Goal: Information Seeking & Learning: Compare options

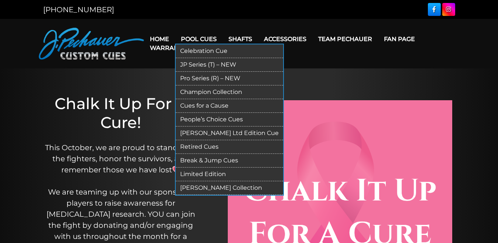
click at [199, 80] on link "Pro Series (R) – NEW" at bounding box center [229, 79] width 107 height 14
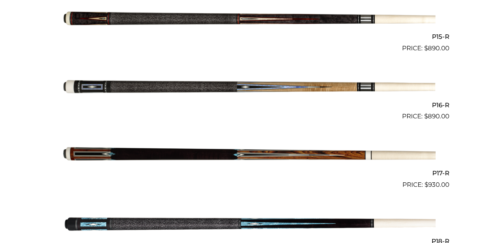
scroll to position [1203, 0]
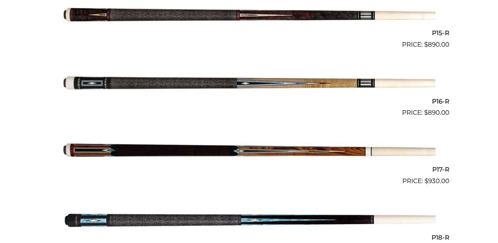
click at [222, 146] on img at bounding box center [249, 151] width 373 height 62
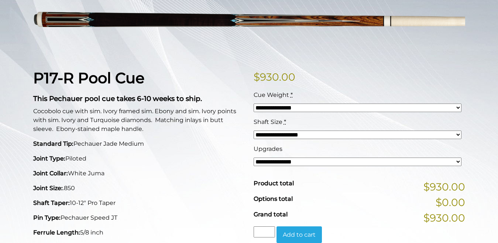
scroll to position [121, 0]
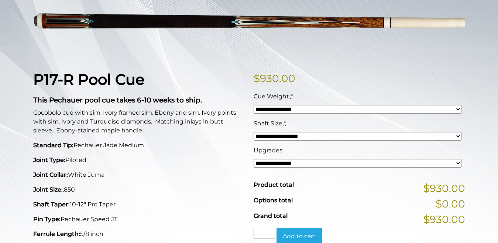
click at [459, 134] on select "**********" at bounding box center [358, 136] width 208 height 8
click at [472, 124] on div "**********" at bounding box center [249, 238] width 498 height 530
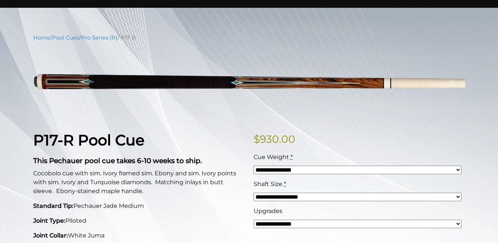
scroll to position [30, 0]
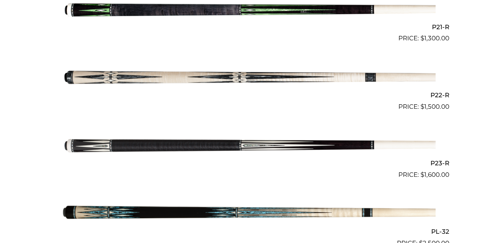
scroll to position [1658, 0]
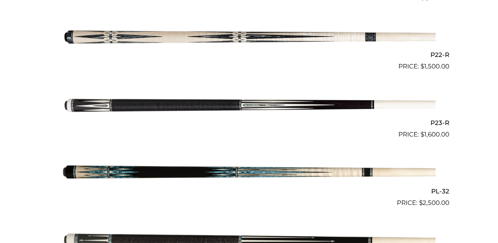
click at [233, 102] on img at bounding box center [249, 105] width 373 height 62
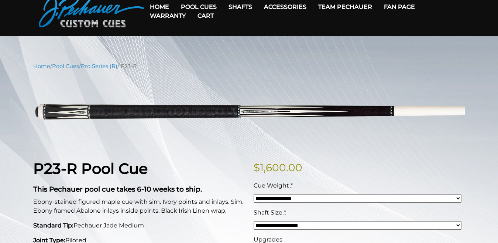
scroll to position [30, 0]
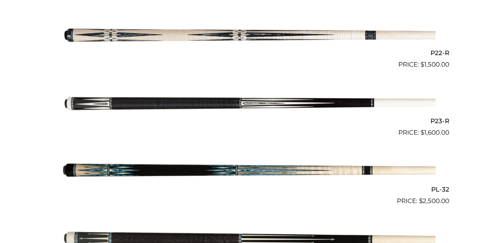
scroll to position [1658, 0]
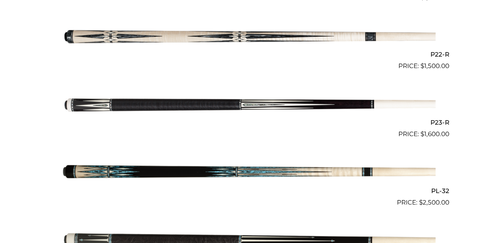
click at [126, 106] on img at bounding box center [249, 105] width 373 height 62
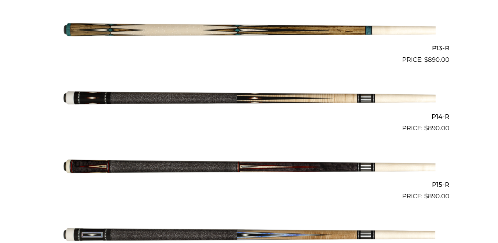
scroll to position [981, 0]
